Goal: Task Accomplishment & Management: Use online tool/utility

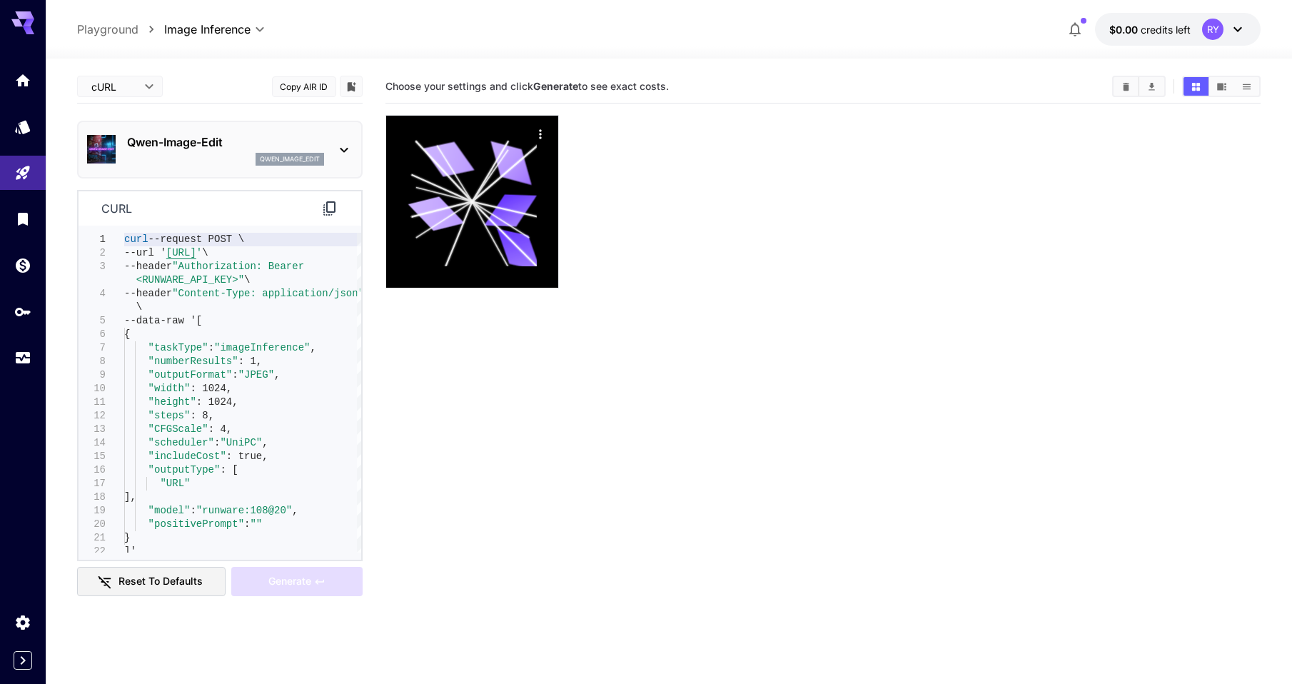
drag, startPoint x: 119, startPoint y: 26, endPoint x: 542, endPoint y: 347, distance: 530.7
click at [119, 26] on p "Playground" at bounding box center [107, 29] width 61 height 17
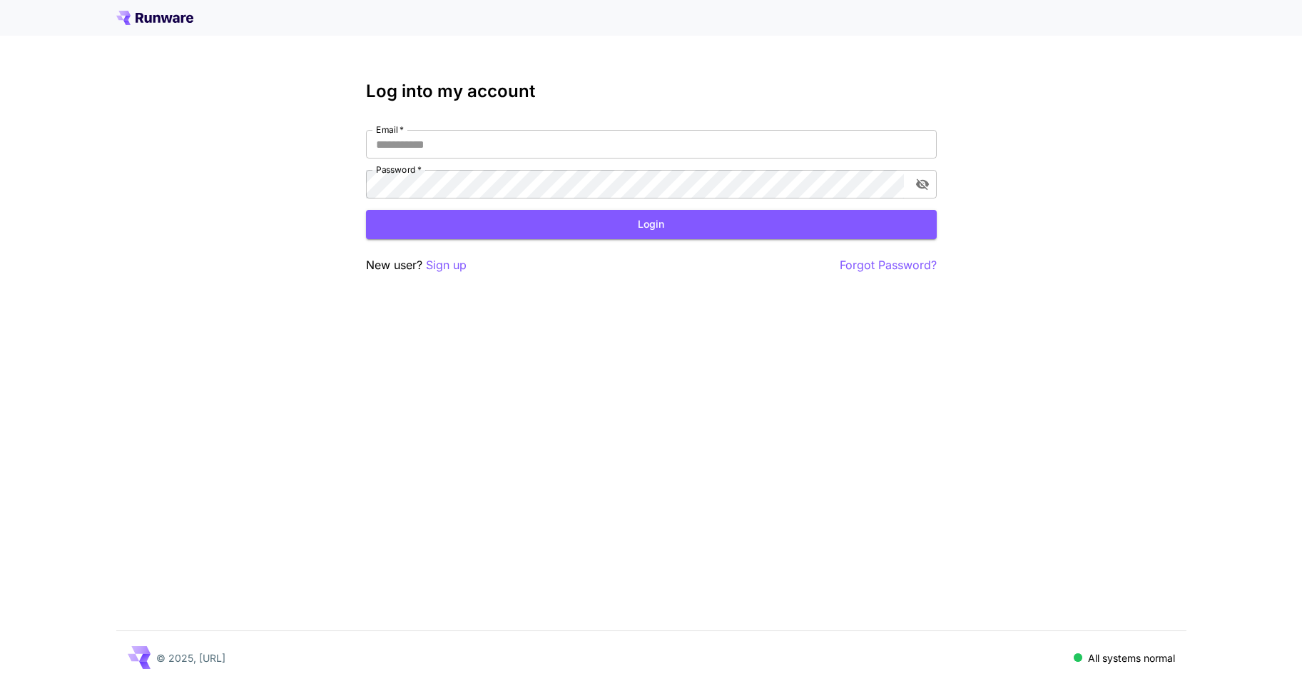
type input "**********"
click at [614, 229] on button "Login" at bounding box center [651, 224] width 571 height 29
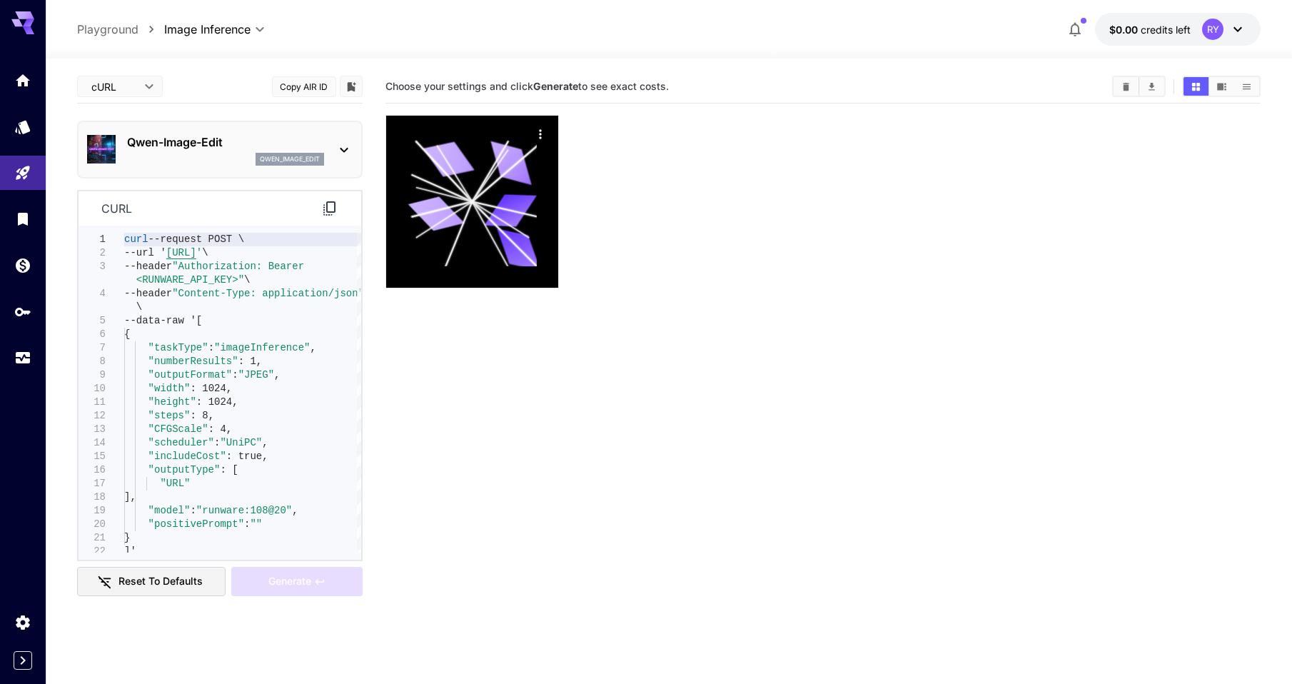
click at [1223, 27] on div "RY" at bounding box center [1212, 29] width 21 height 21
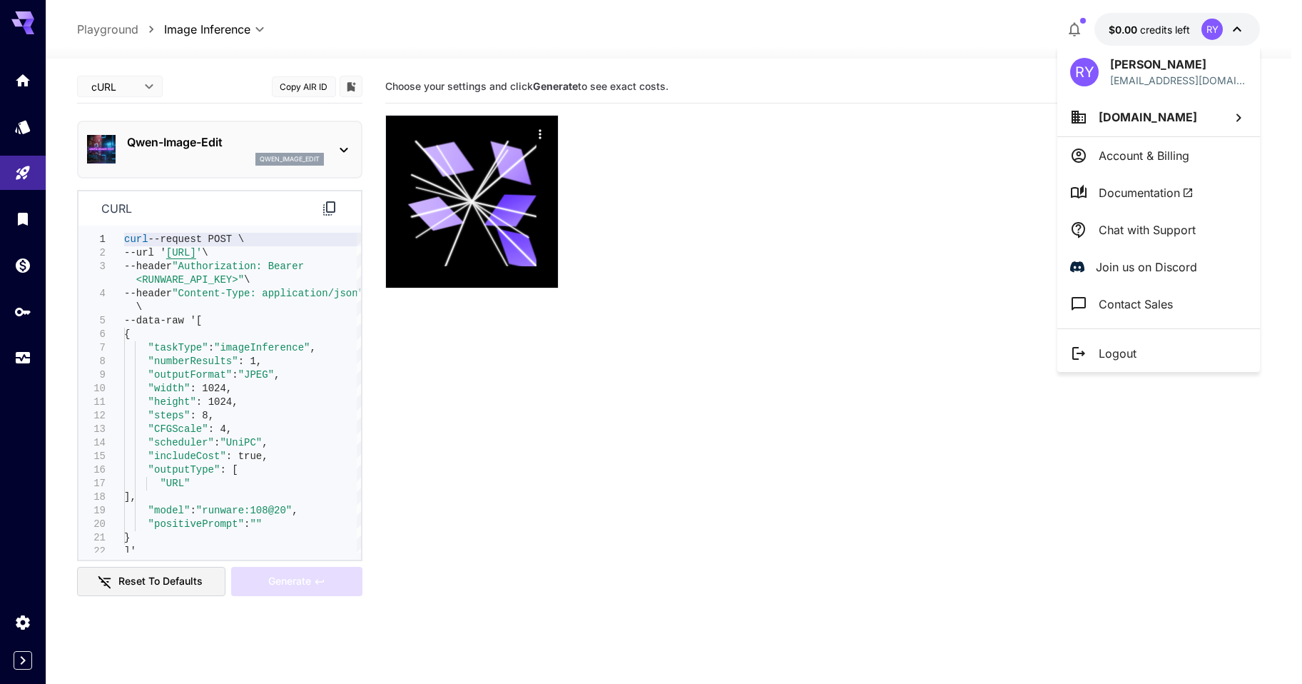
click at [1223, 27] on div at bounding box center [651, 342] width 1302 height 684
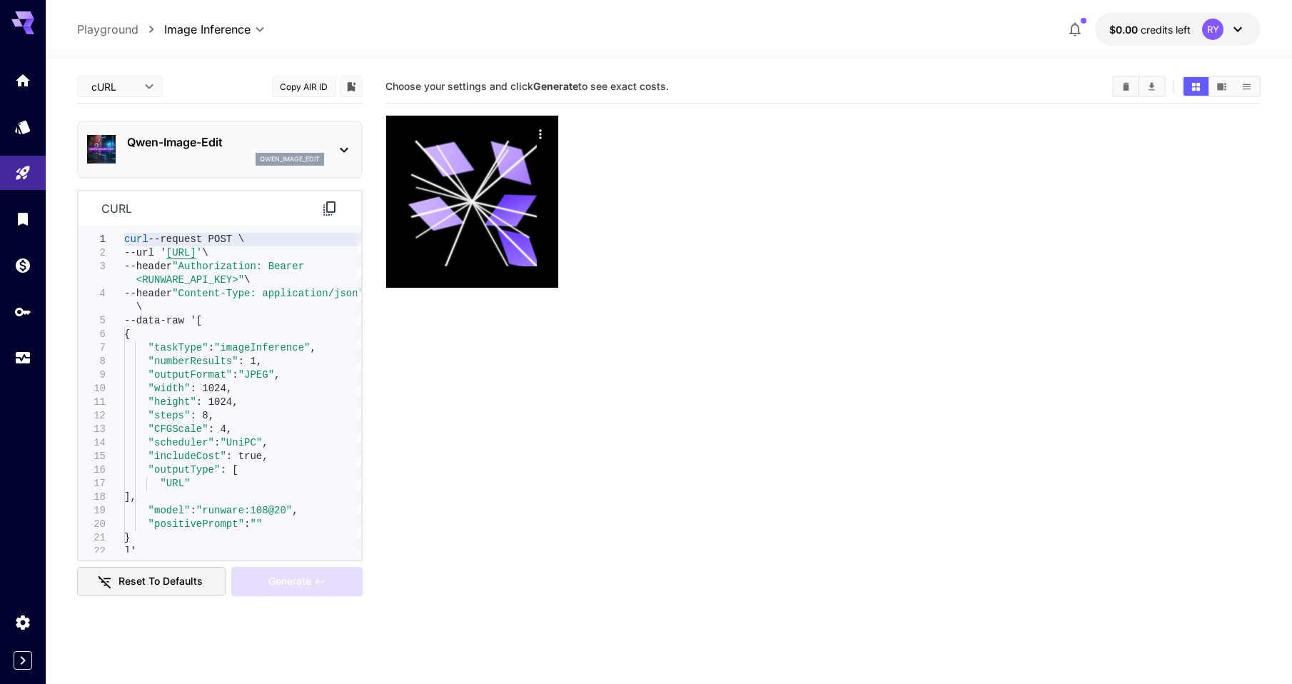
click at [856, 246] on div at bounding box center [823, 201] width 876 height 173
click at [25, 79] on icon "Home" at bounding box center [24, 76] width 14 height 12
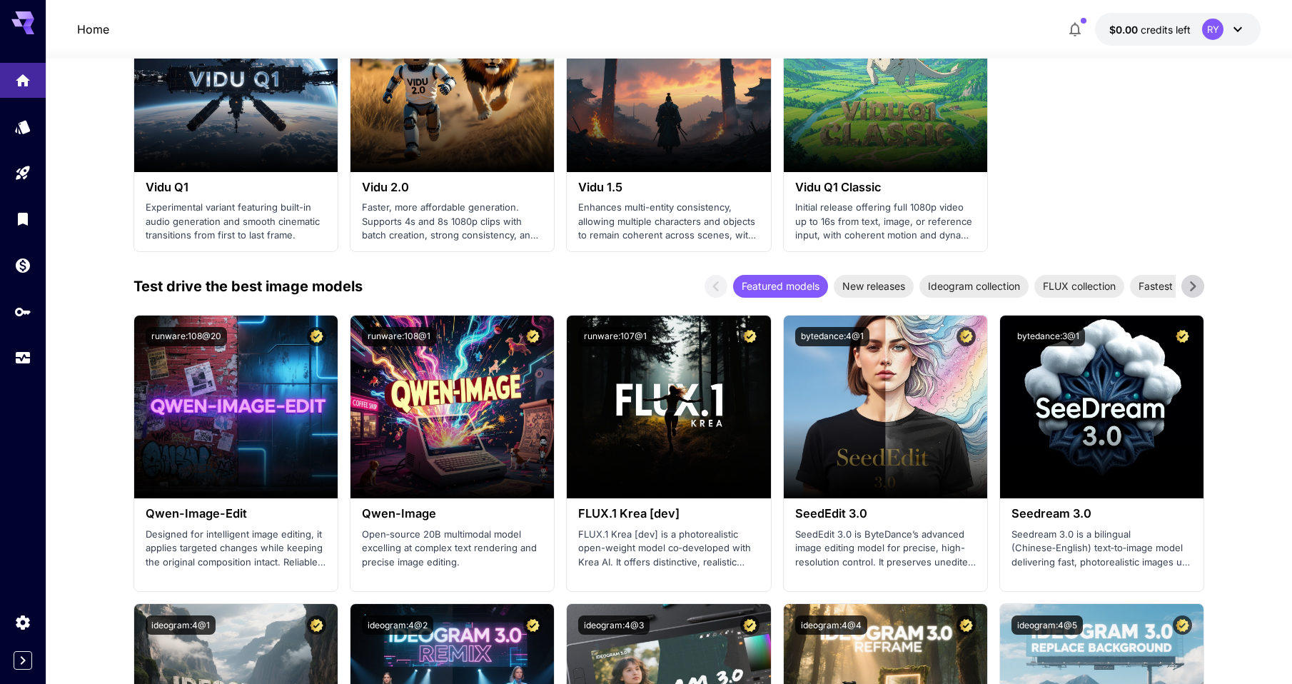
scroll to position [1355, 0]
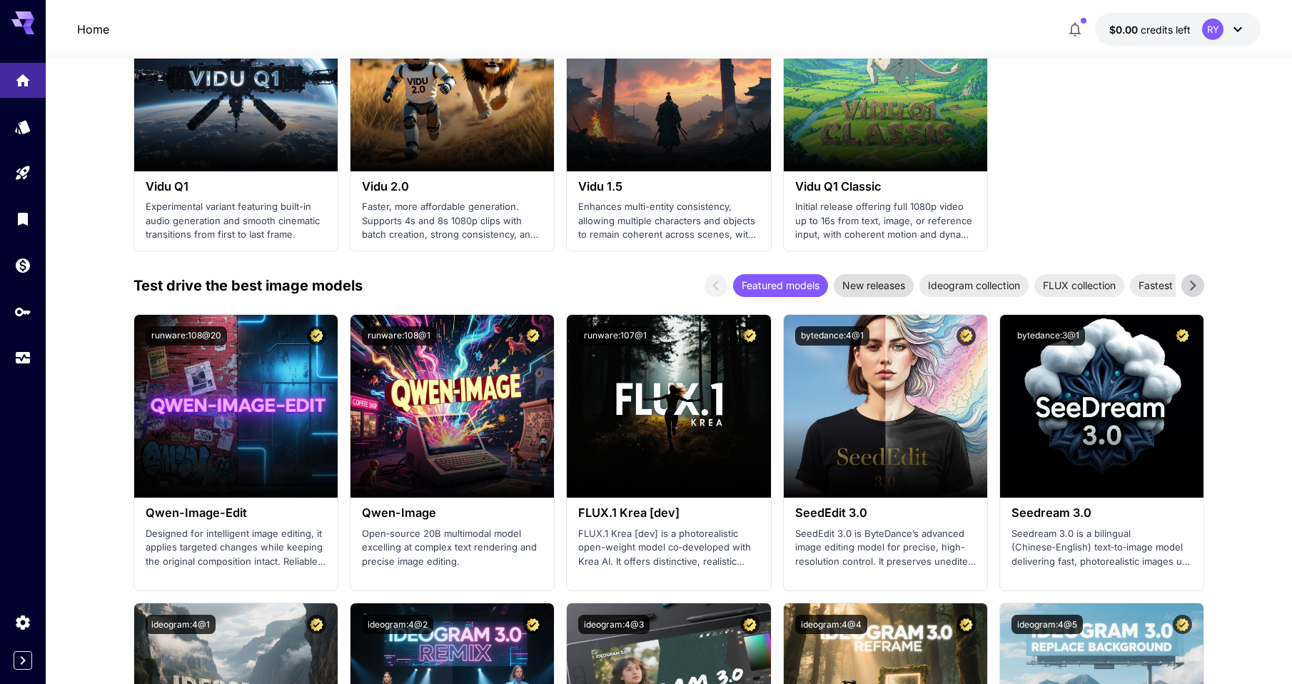
click at [879, 282] on span "New releases" at bounding box center [874, 285] width 80 height 15
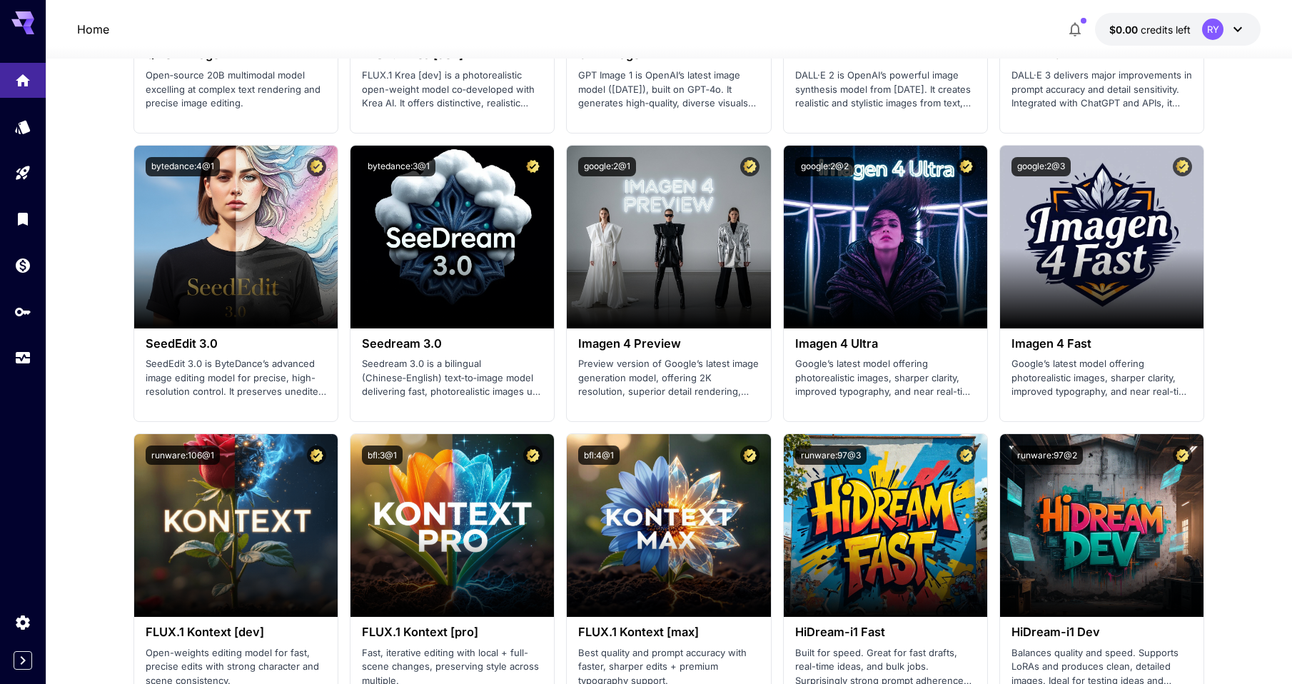
scroll to position [2110, 0]
